Goal: Answer question/provide support

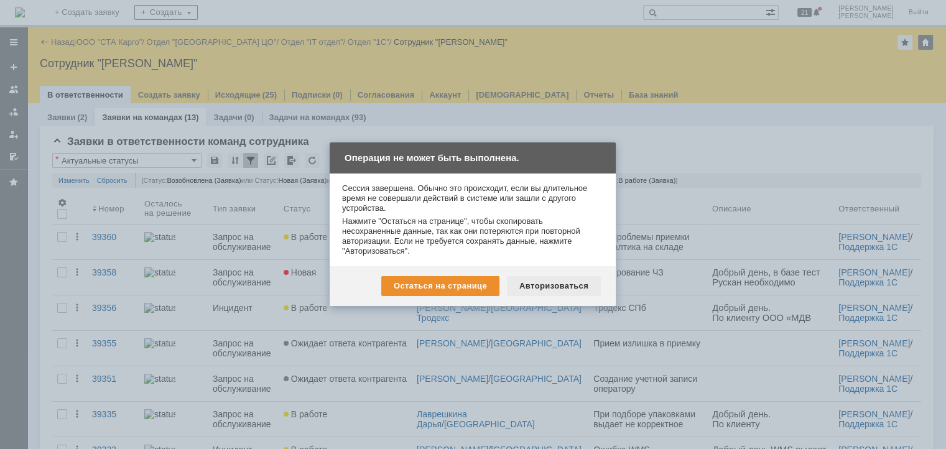
click at [534, 289] on div "Авторизоваться" at bounding box center [554, 286] width 94 height 20
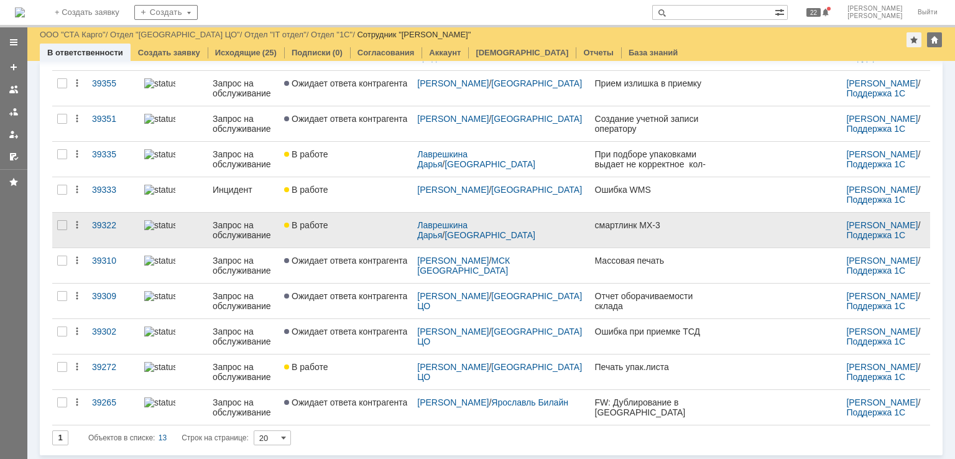
scroll to position [217, 0]
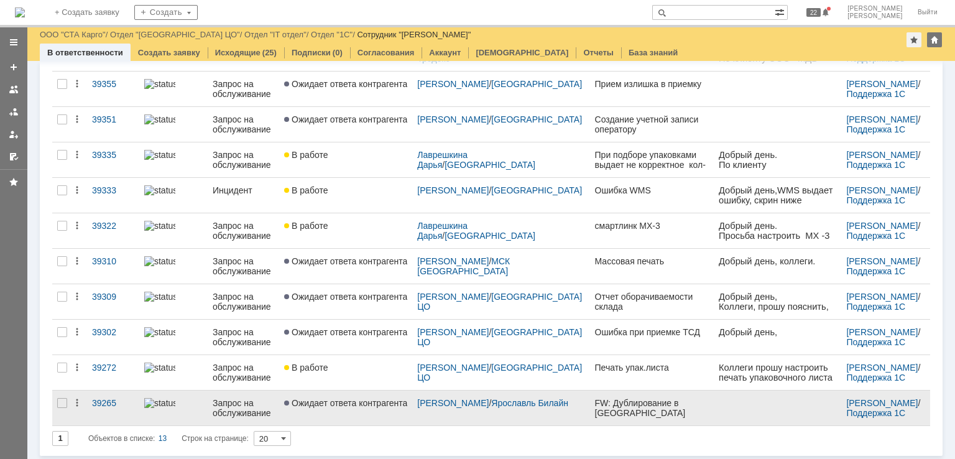
click at [343, 406] on link "Ожидает ответа контрагента" at bounding box center [345, 408] width 133 height 35
